Goal: Navigation & Orientation: Find specific page/section

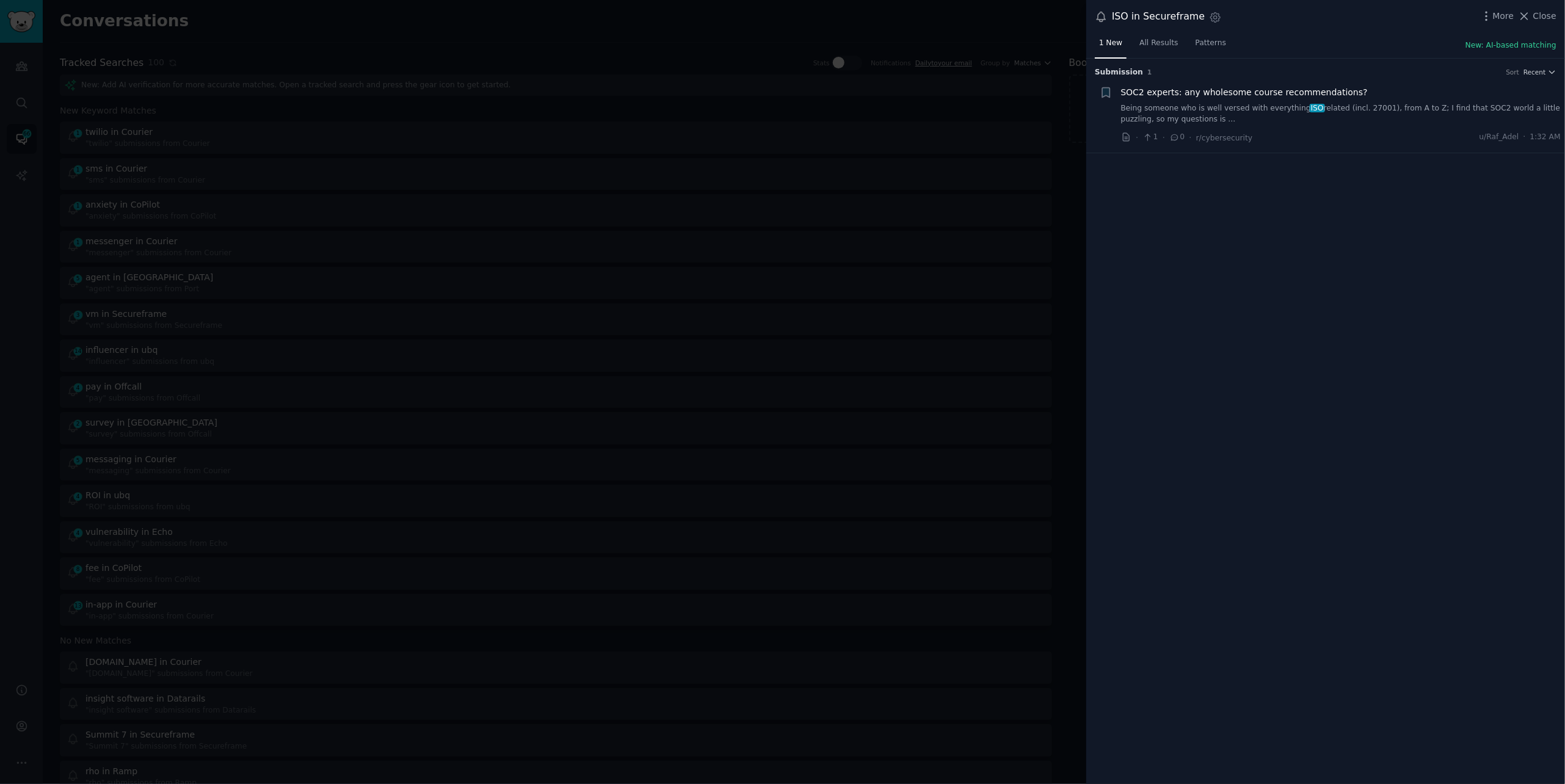
scroll to position [4, 0]
click at [239, 59] on div at bounding box center [782, 392] width 1565 height 784
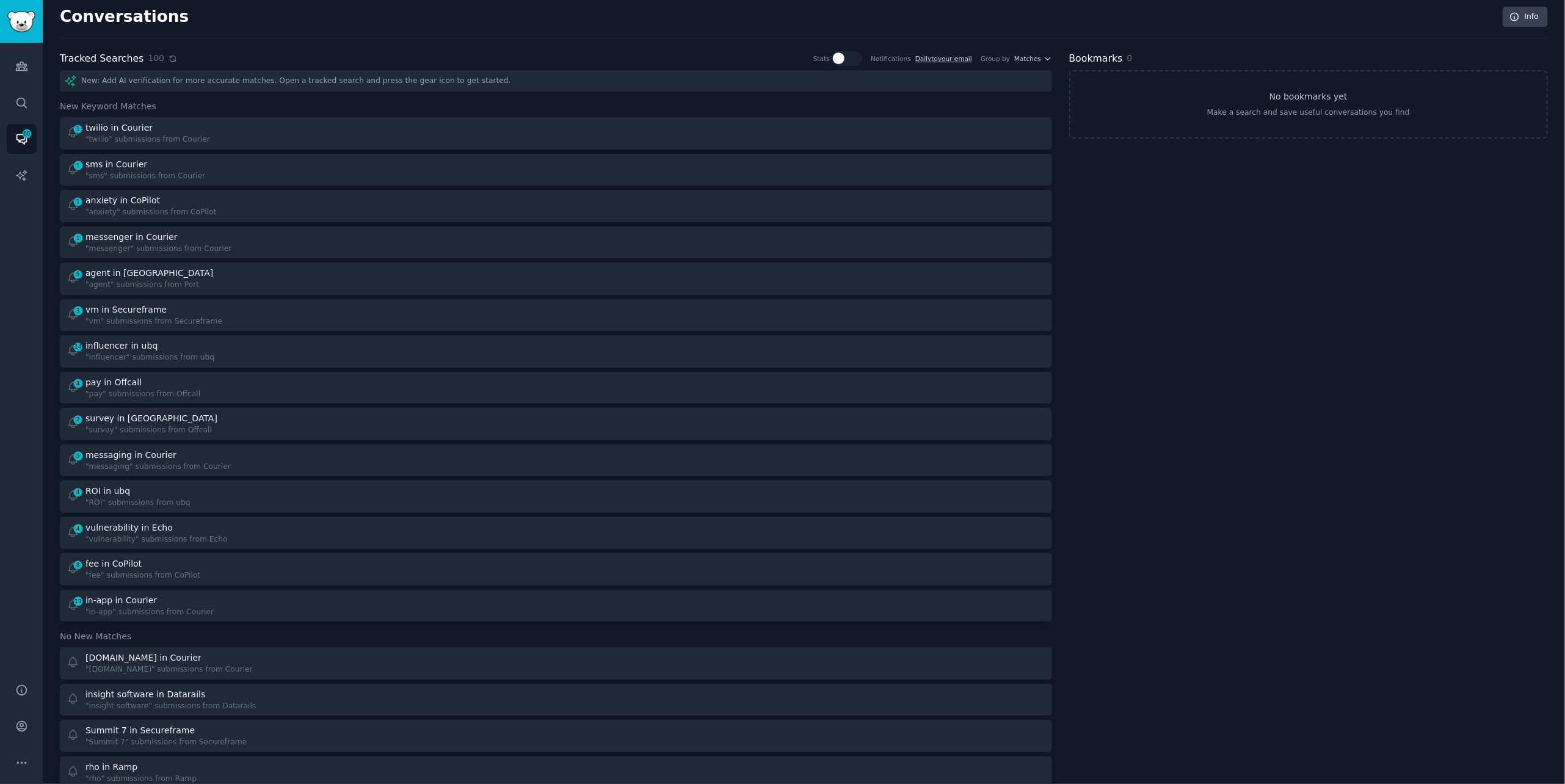
click at [170, 59] on icon at bounding box center [173, 59] width 9 height 9
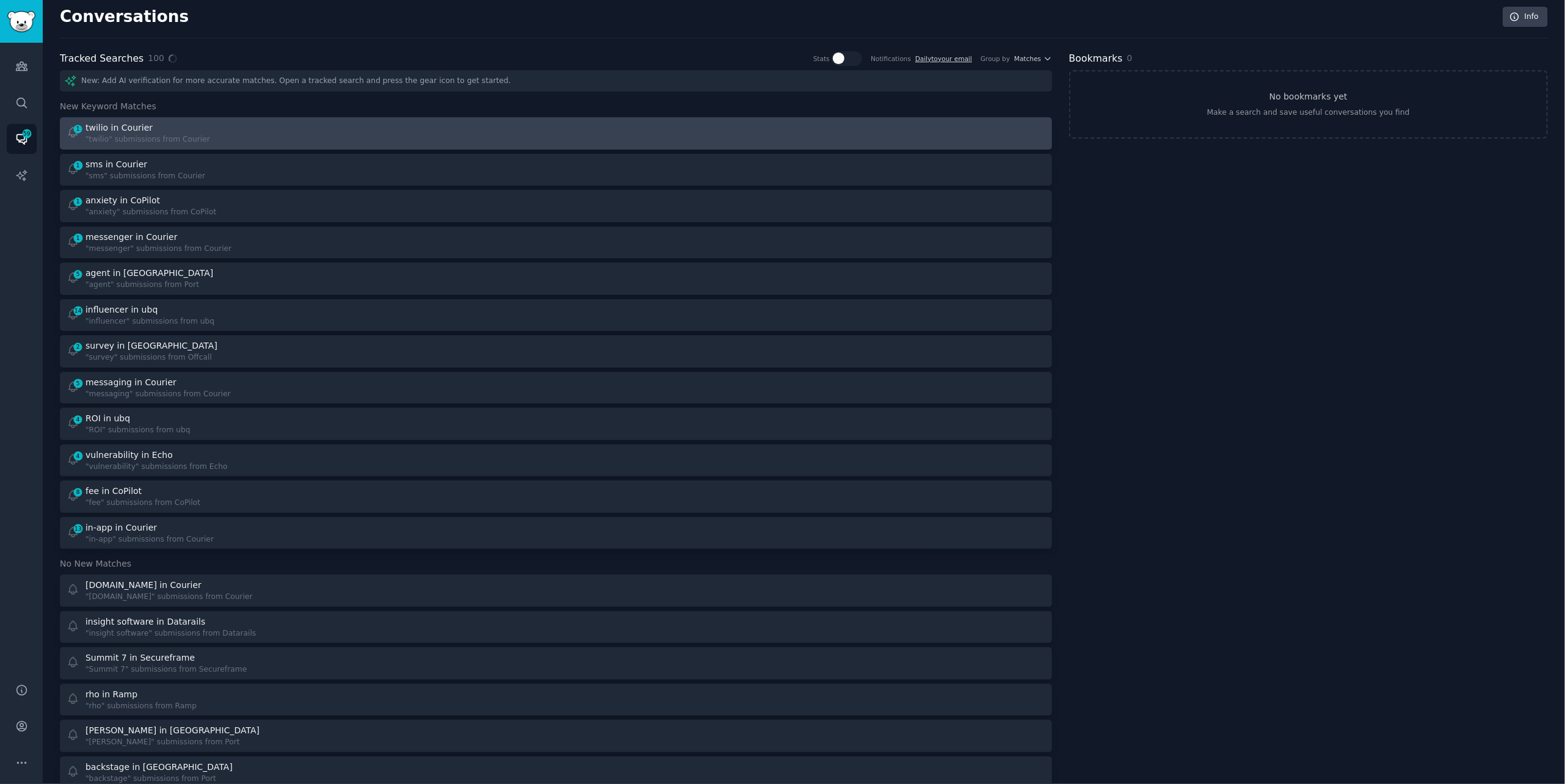
click at [175, 125] on div "twilio in Courier" at bounding box center [148, 128] width 125 height 12
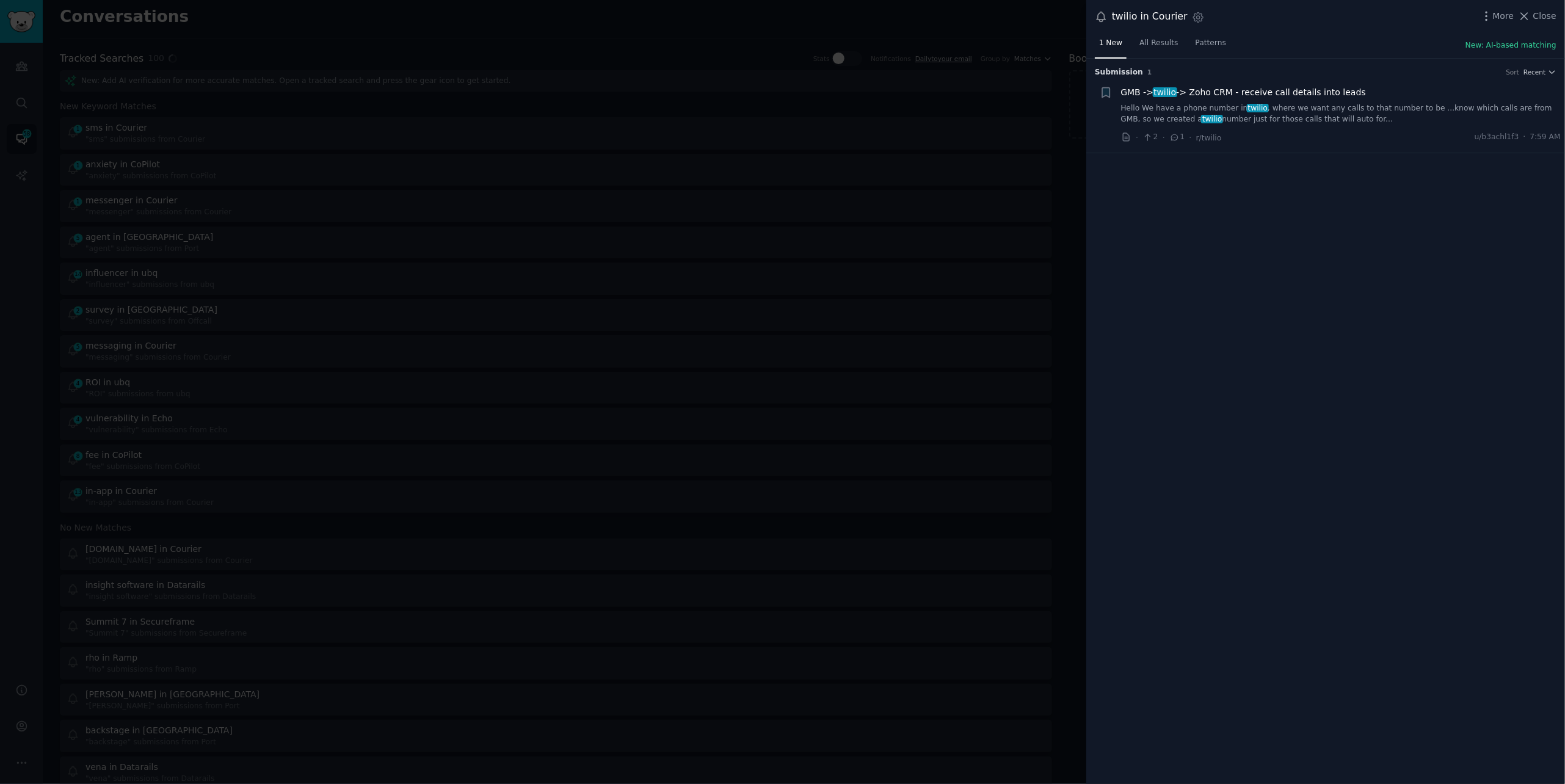
click at [1536, 7] on div "twilio in Courier Settings More Close" at bounding box center [1326, 17] width 479 height 34
click at [1534, 11] on span "Close" at bounding box center [1545, 16] width 23 height 12
